Goal: Task Accomplishment & Management: Use online tool/utility

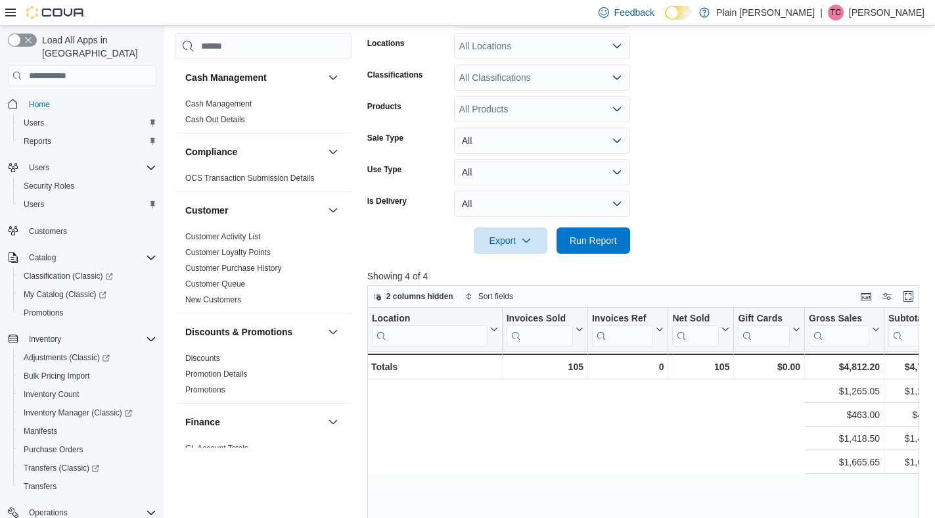
scroll to position [0, 521]
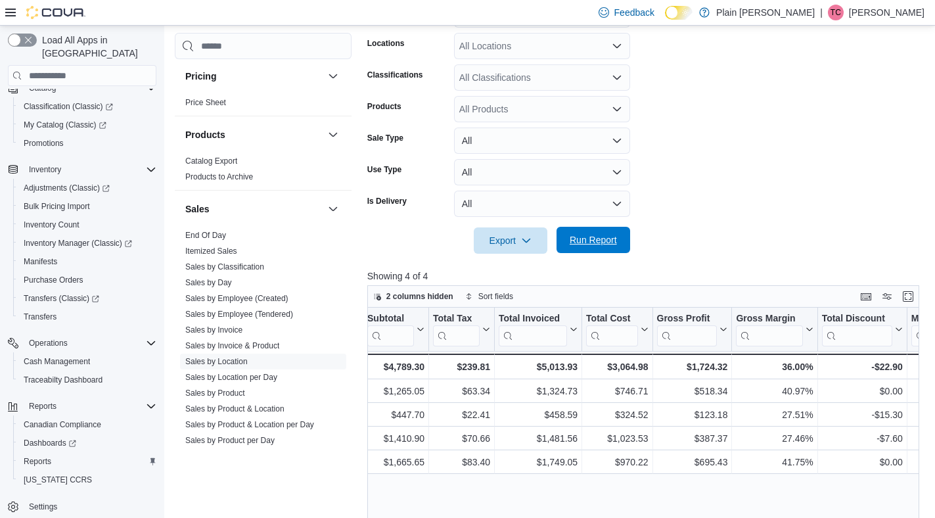
click at [595, 246] on span "Run Report" at bounding box center [593, 239] width 47 height 13
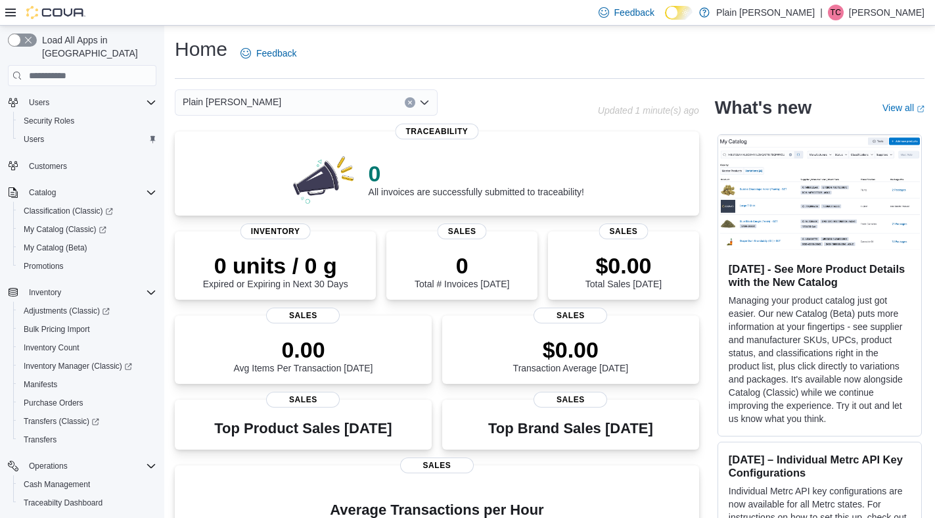
scroll to position [188, 0]
